Goal: Information Seeking & Learning: Learn about a topic

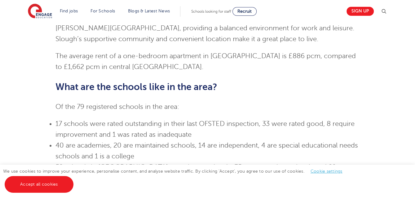
scroll to position [198, 0]
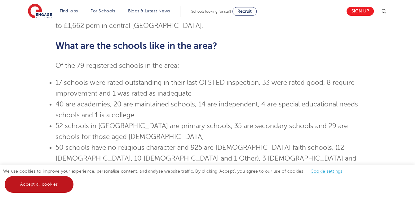
click at [63, 182] on link "Accept all cookies" at bounding box center [39, 184] width 69 height 17
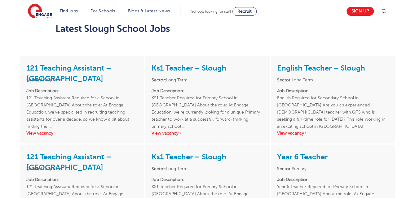
scroll to position [552, 0]
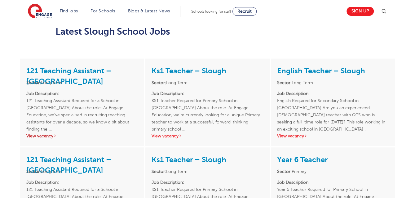
click at [49, 134] on link "View vacancy" at bounding box center [41, 136] width 30 height 5
click at [291, 134] on link "View vacancy" at bounding box center [292, 136] width 30 height 5
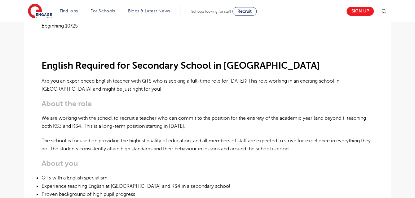
scroll to position [152, 0]
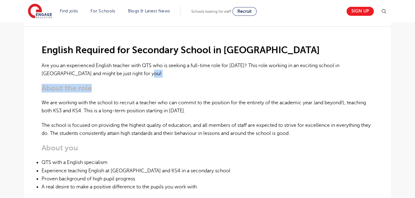
drag, startPoint x: 413, startPoint y: 79, endPoint x: 417, endPoint y: 74, distance: 6.9
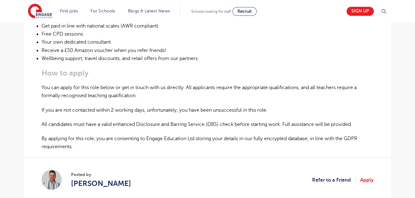
scroll to position [374, 0]
